Goal: Task Accomplishment & Management: Use online tool/utility

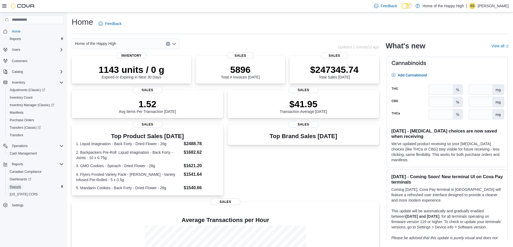
click at [16, 188] on span "Reports" at bounding box center [15, 187] width 11 height 4
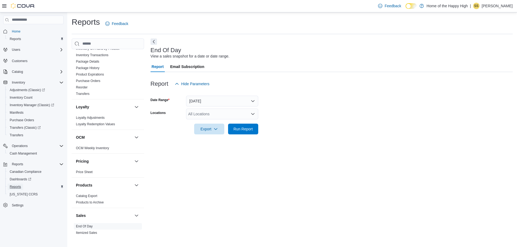
scroll to position [215, 0]
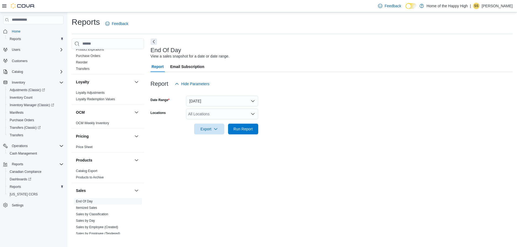
click at [88, 201] on link "End Of Day" at bounding box center [84, 202] width 17 height 4
click at [207, 100] on button "[DATE]" at bounding box center [222, 101] width 72 height 11
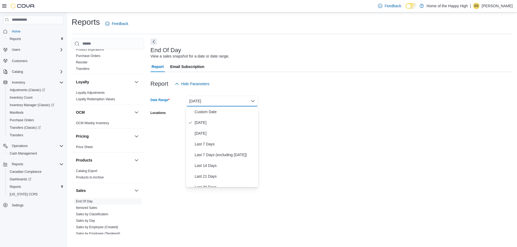
click at [210, 100] on button "[DATE]" at bounding box center [222, 101] width 72 height 11
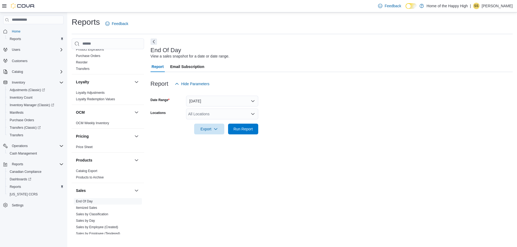
click at [204, 116] on div "All Locations" at bounding box center [222, 114] width 72 height 11
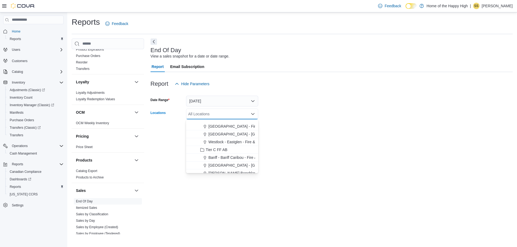
scroll to position [242, 0]
click at [225, 146] on span "[PERSON_NAME] Benchlands - Fire & Flower" at bounding box center [247, 146] width 78 height 5
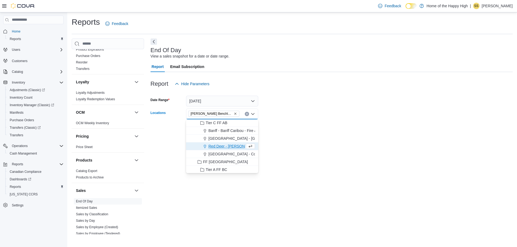
drag, startPoint x: 167, startPoint y: 120, endPoint x: 187, endPoint y: 112, distance: 21.2
click at [167, 120] on div at bounding box center [331, 122] width 362 height 4
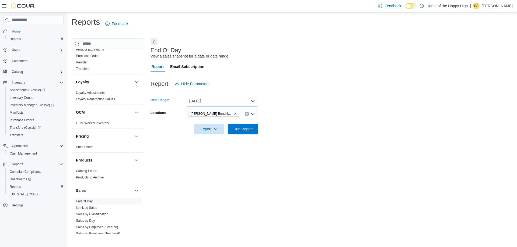
click at [206, 101] on button "[DATE]" at bounding box center [222, 101] width 72 height 11
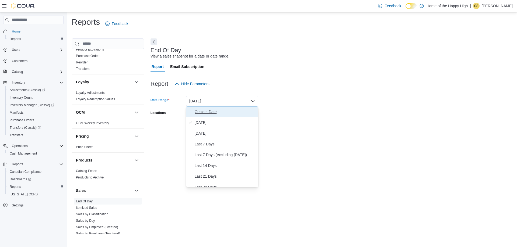
click at [202, 110] on span "Custom Date" at bounding box center [225, 112] width 61 height 6
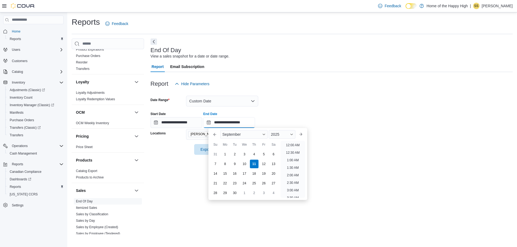
click at [255, 124] on input "**********" at bounding box center [229, 122] width 52 height 11
click at [289, 158] on li "2:00 PM" at bounding box center [293, 158] width 16 height 6
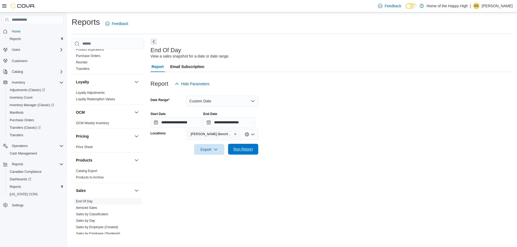
click at [240, 149] on span "Run Report" at bounding box center [242, 149] width 19 height 5
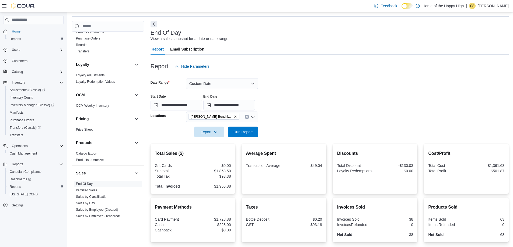
scroll to position [27, 0]
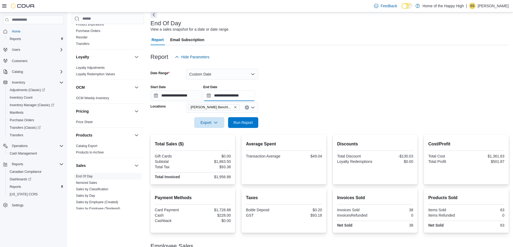
click at [255, 98] on input "**********" at bounding box center [229, 95] width 52 height 11
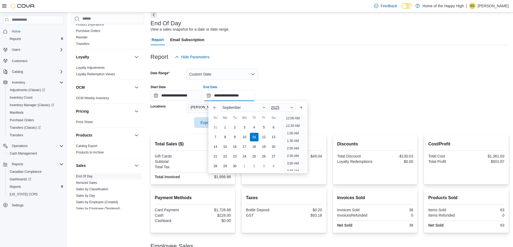
scroll to position [228, 0]
click at [287, 116] on li "3:00 PM" at bounding box center [293, 117] width 16 height 6
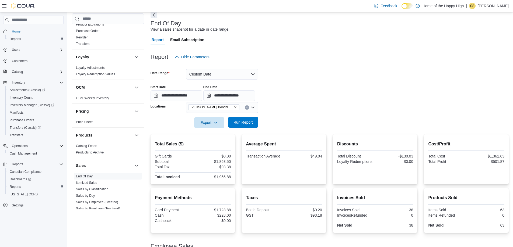
click at [247, 122] on span "Run Report" at bounding box center [242, 122] width 19 height 5
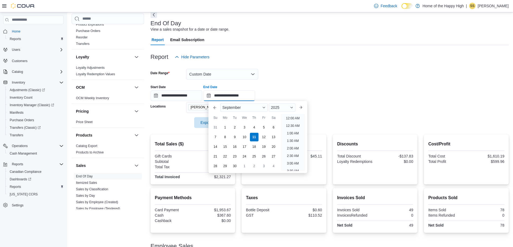
click at [255, 99] on input "**********" at bounding box center [229, 95] width 52 height 11
click at [290, 116] on li "4:00 PM" at bounding box center [293, 117] width 16 height 6
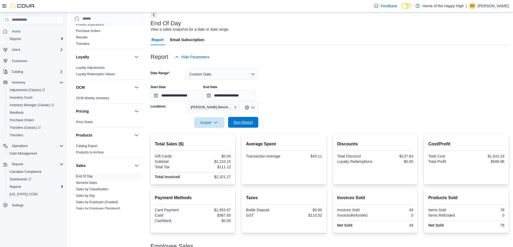
click at [239, 123] on span "Run Report" at bounding box center [242, 122] width 19 height 5
click at [246, 124] on span "Run Report" at bounding box center [242, 122] width 19 height 5
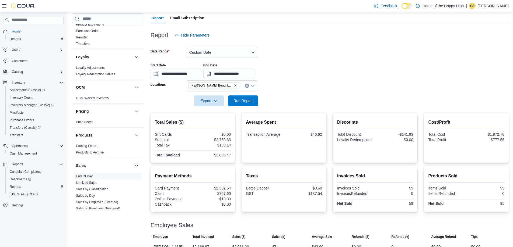
scroll to position [69, 0]
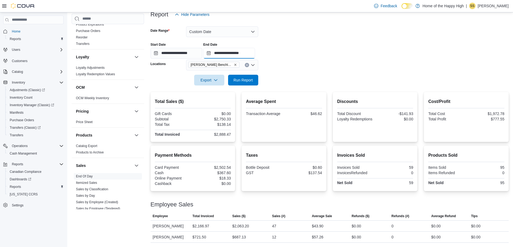
click at [255, 52] on input "**********" at bounding box center [229, 53] width 52 height 11
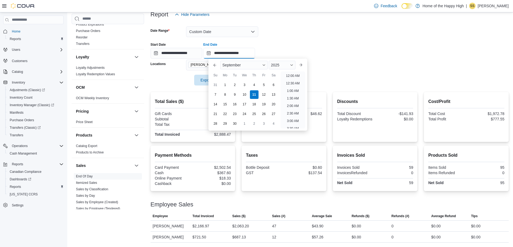
scroll to position [258, 0]
click at [289, 74] on li "5:00 PM" at bounding box center [293, 74] width 16 height 6
type input "**********"
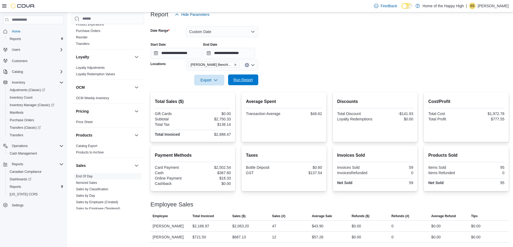
click at [243, 80] on span "Run Report" at bounding box center [242, 79] width 19 height 5
click at [245, 80] on span "Run Report" at bounding box center [242, 79] width 19 height 5
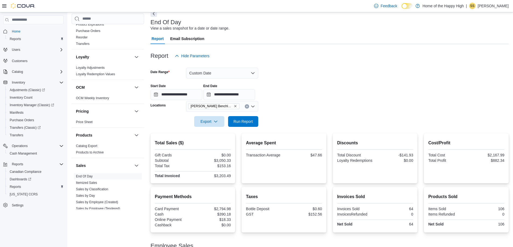
scroll to position [69, 0]
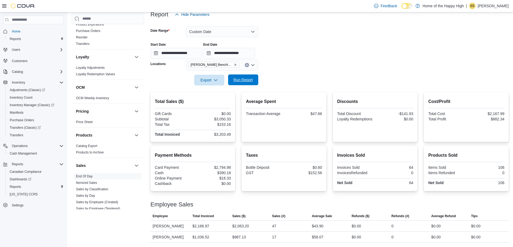
click at [246, 79] on span "Run Report" at bounding box center [242, 79] width 19 height 5
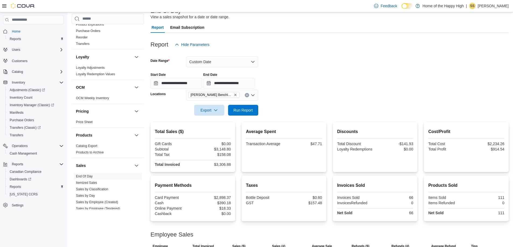
scroll to position [0, 0]
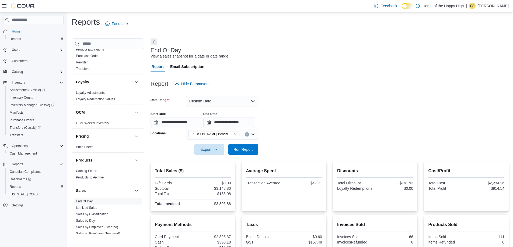
click at [301, 124] on div "**********" at bounding box center [329, 118] width 358 height 20
click at [260, 24] on div "Reports Feedback" at bounding box center [290, 24] width 437 height 14
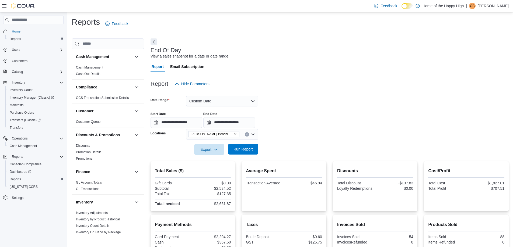
scroll to position [69, 0]
